Goal: Information Seeking & Learning: Find specific fact

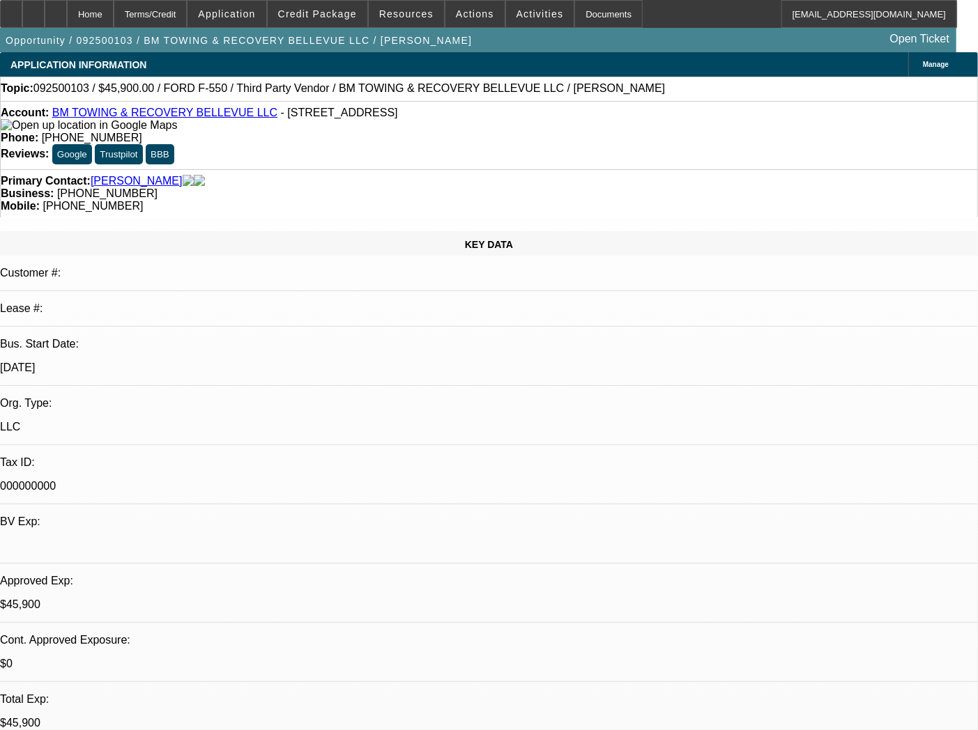
select select "0.15"
select select "2"
select select "0.1"
select select "4"
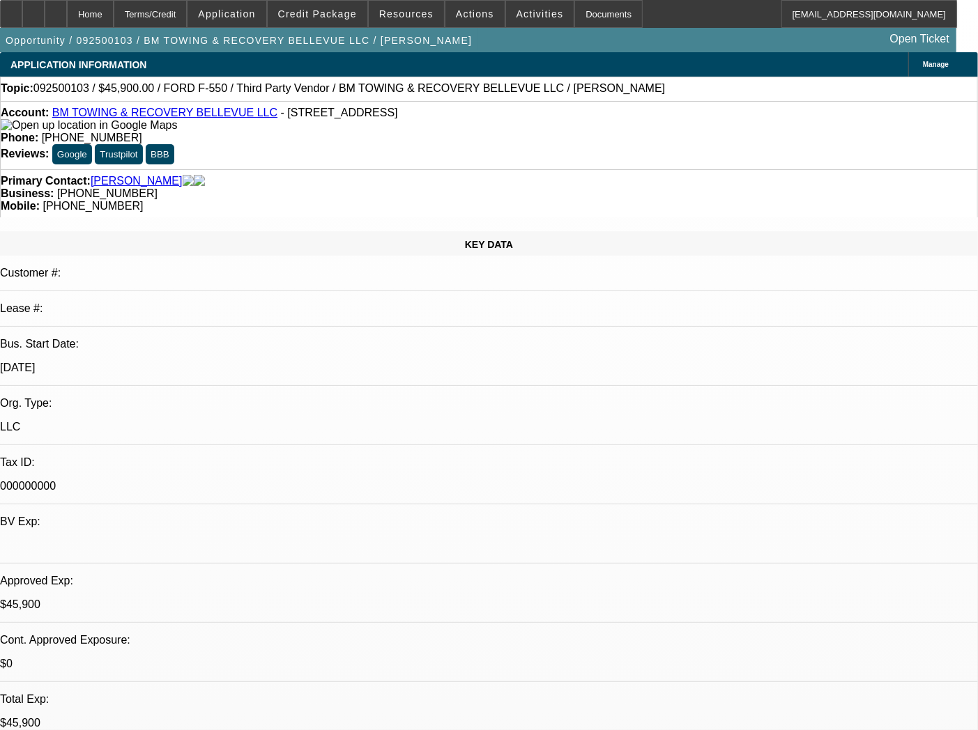
select select "0"
select select "2"
select select "0.1"
select select "4"
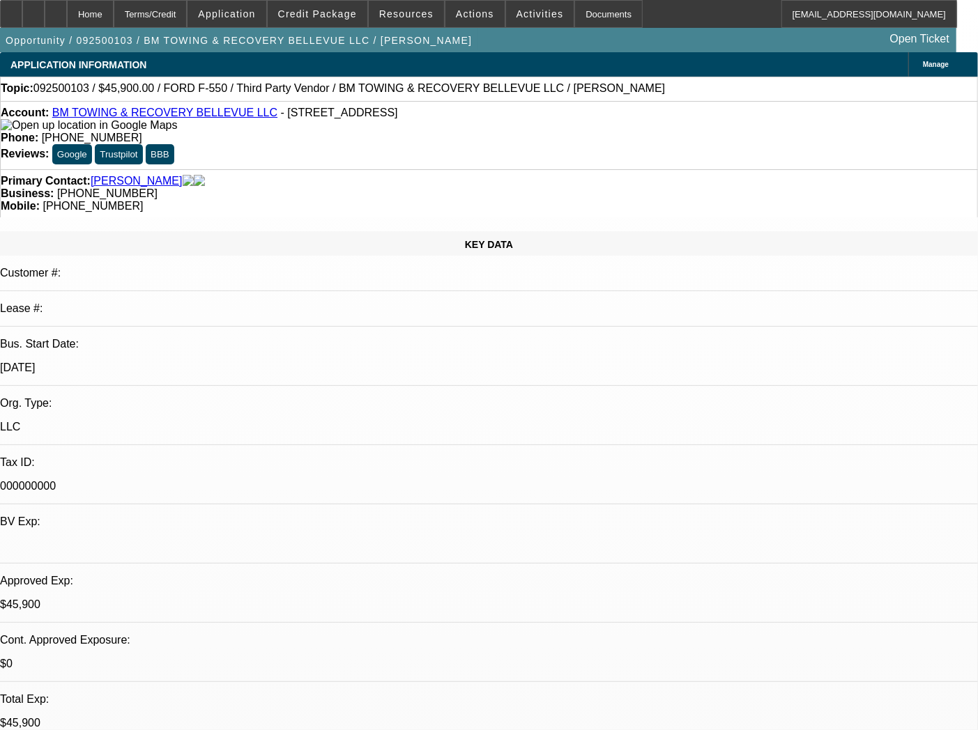
click at [247, 132] on div "Account: BM TOWING & RECOVERY BELLEVUE LLC - [STREET_ADDRESS]" at bounding box center [489, 119] width 976 height 25
drag, startPoint x: 255, startPoint y: 116, endPoint x: 263, endPoint y: 124, distance: 11.8
click at [263, 124] on div "Account: BM TOWING & RECOVERY BELLEVUE LLC - [STREET_ADDRESS]" at bounding box center [489, 119] width 976 height 25
copy span "[STREET_ADDRESS]"
click at [173, 130] on div "Account: BM TOWING & RECOVERY BELLEVUE LLC - [STREET_ADDRESS]" at bounding box center [489, 119] width 976 height 25
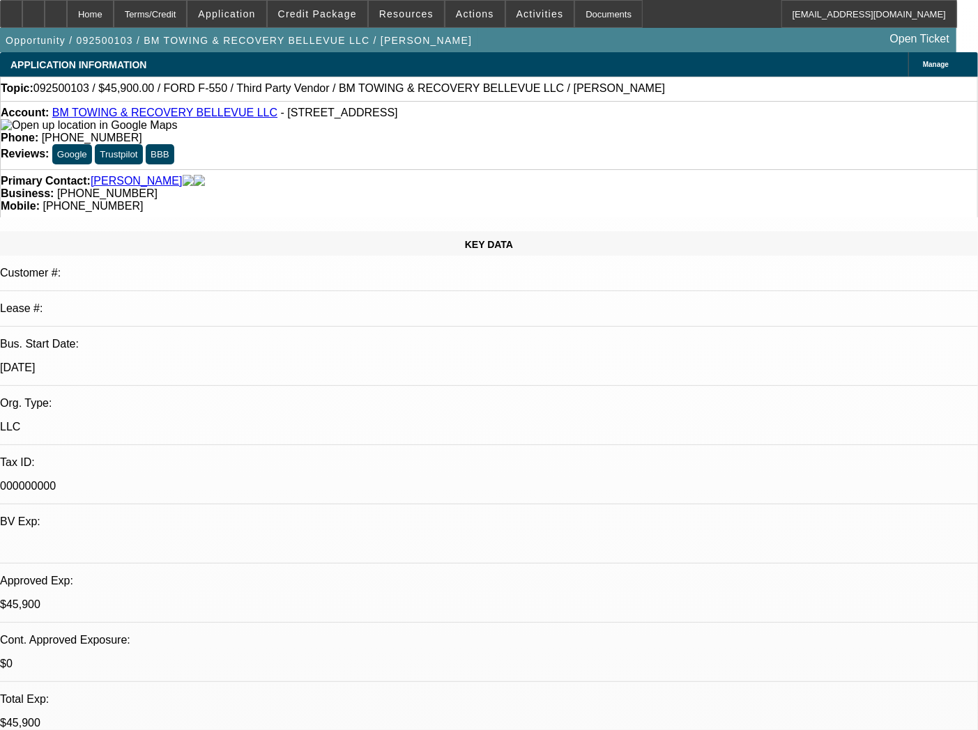
drag, startPoint x: 156, startPoint y: 128, endPoint x: 65, endPoint y: 117, distance: 92.0
click at [65, 117] on div "Account: BM TOWING & RECOVERY BELLEVUE LLC - [STREET_ADDRESS]" at bounding box center [489, 119] width 976 height 25
copy div "BM TOWING & RECOVERY BELLEVUE LLC - [STREET_ADDRESS]"
